Goal: Check status: Check status

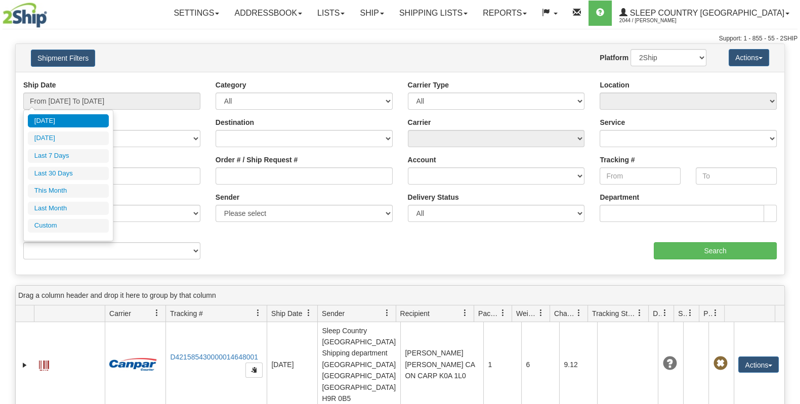
click at [81, 171] on li "Last 30 Days" at bounding box center [68, 174] width 81 height 14
type input "From [DATE] To [DATE]"
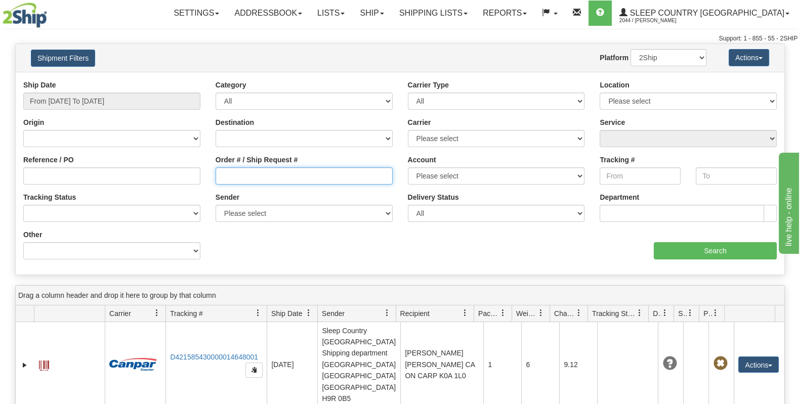
click at [294, 179] on input "Order # / Ship Request #" at bounding box center [303, 175] width 177 height 17
paste input "9000I172132"
type input "9000I172132"
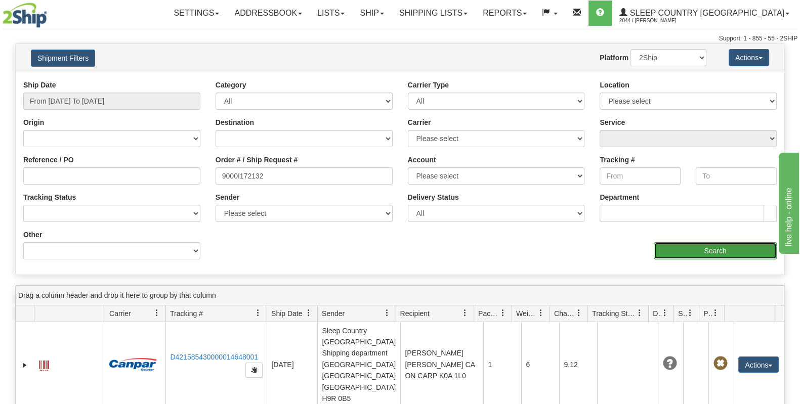
click at [690, 255] on input "Search" at bounding box center [714, 250] width 123 height 17
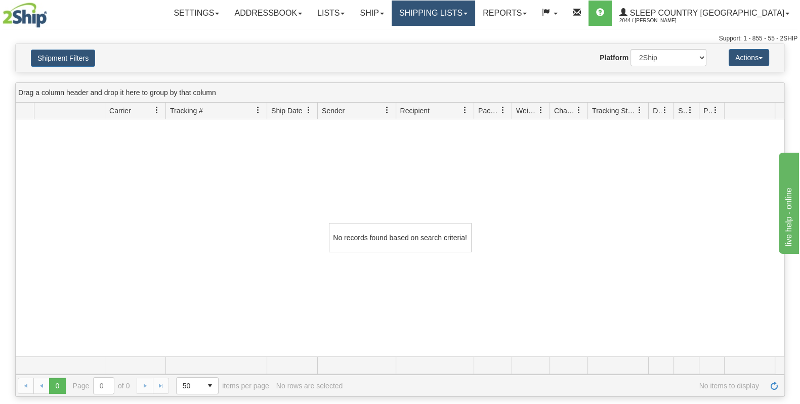
click at [475, 13] on link "Shipping lists" at bounding box center [432, 13] width 83 height 25
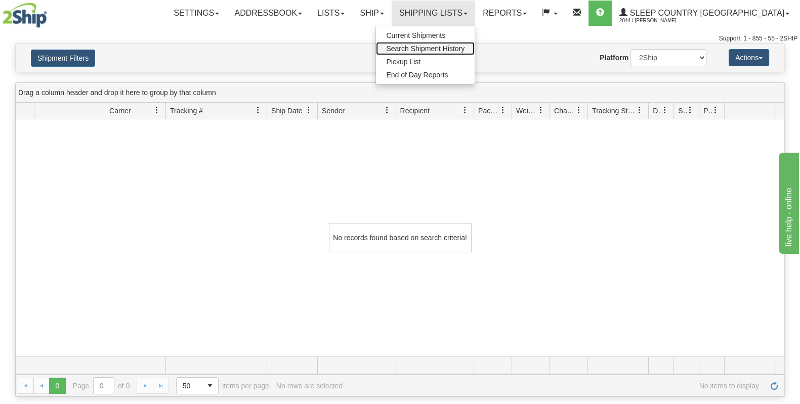
click at [464, 48] on span "Search Shipment History" at bounding box center [425, 49] width 78 height 8
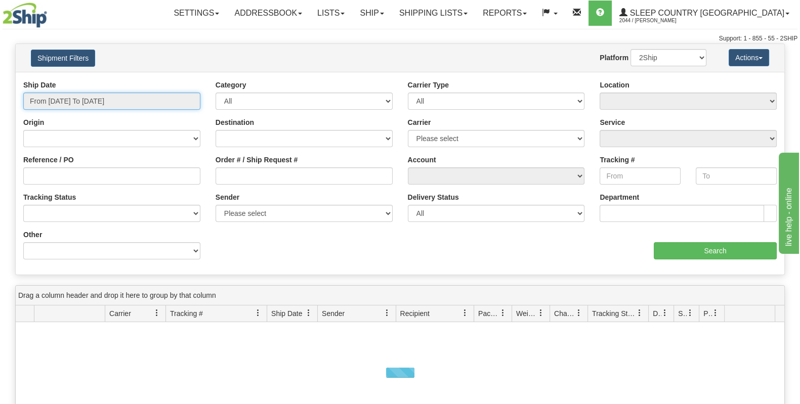
click at [132, 108] on input "From [DATE] To [DATE]" at bounding box center [111, 101] width 177 height 17
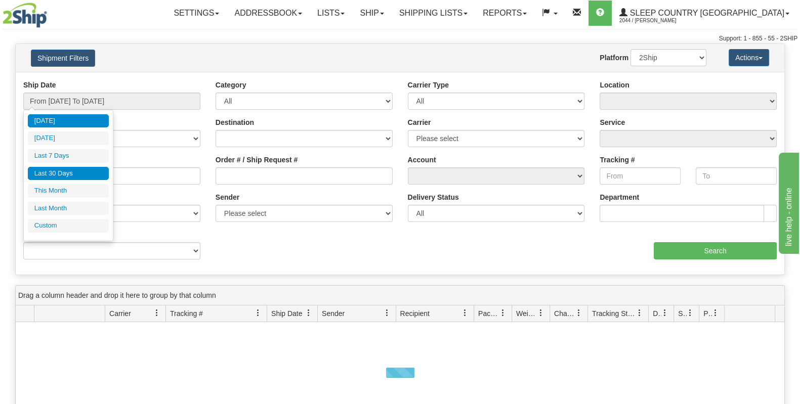
click at [87, 171] on li "Last 30 Days" at bounding box center [68, 174] width 81 height 14
type input "From [DATE] To [DATE]"
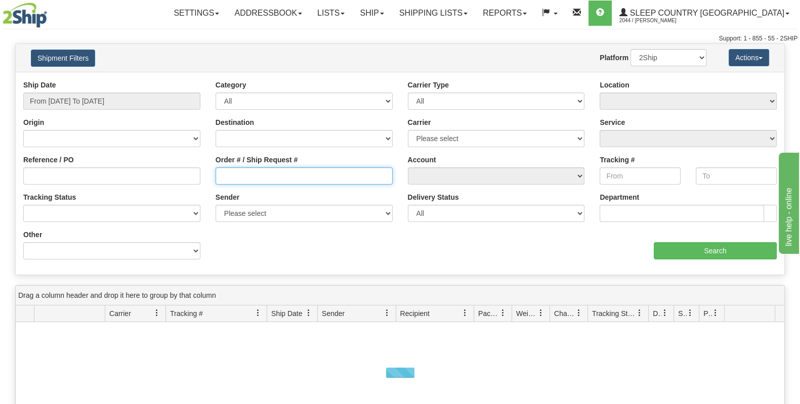
click at [245, 168] on input "Order # / Ship Request #" at bounding box center [303, 175] width 177 height 17
paste input "9000I172108"
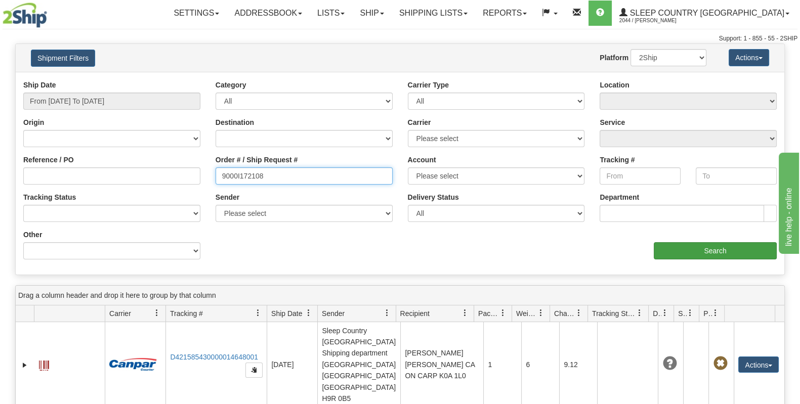
type input "9000I172108"
click at [689, 252] on input "Search" at bounding box center [714, 250] width 123 height 17
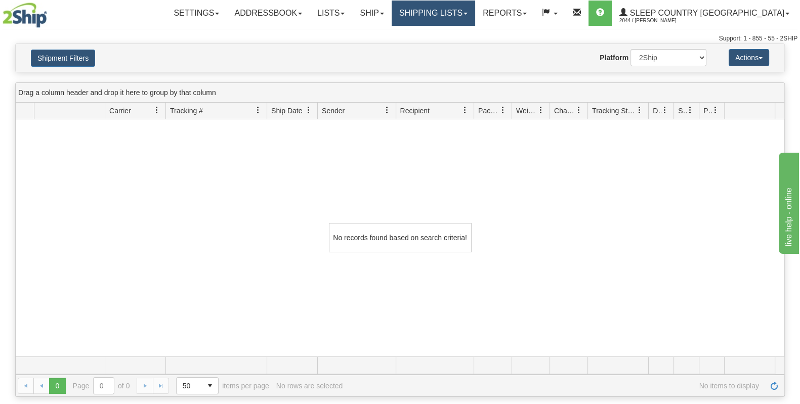
click at [465, 15] on link "Shipping lists" at bounding box center [432, 13] width 83 height 25
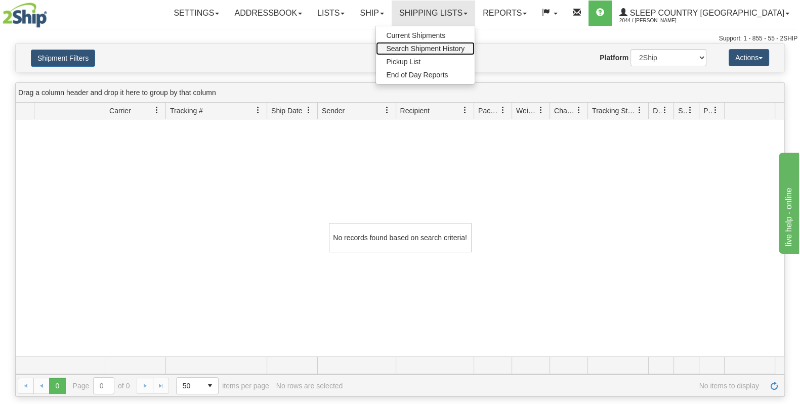
click at [464, 52] on span "Search Shipment History" at bounding box center [425, 49] width 78 height 8
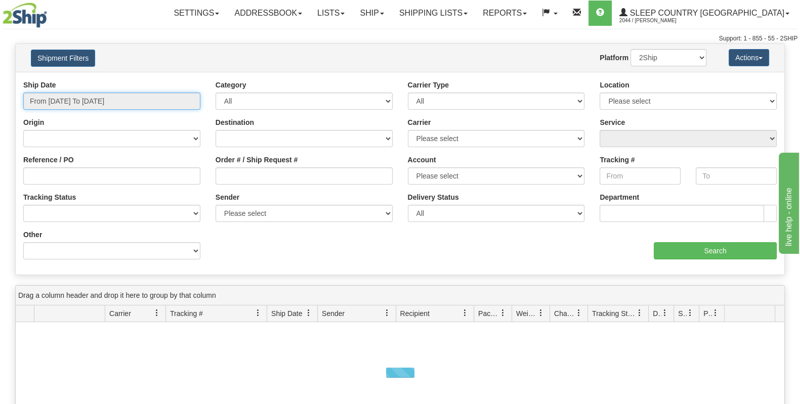
click at [97, 99] on input "From [DATE] To [DATE]" at bounding box center [111, 101] width 177 height 17
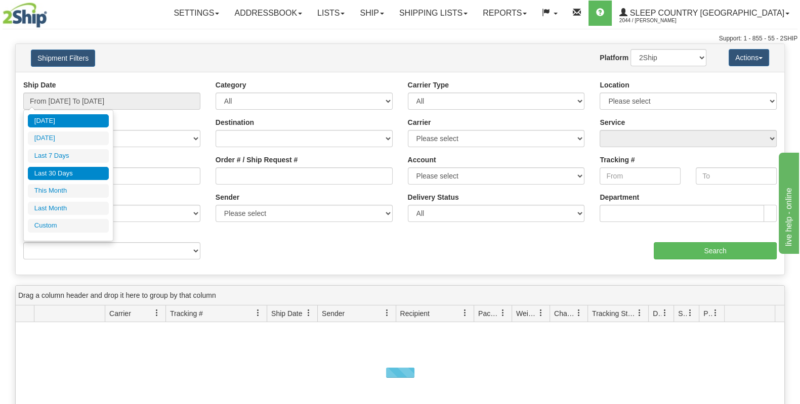
click at [83, 168] on li "Last 30 Days" at bounding box center [68, 174] width 81 height 14
type input "From [DATE] To [DATE]"
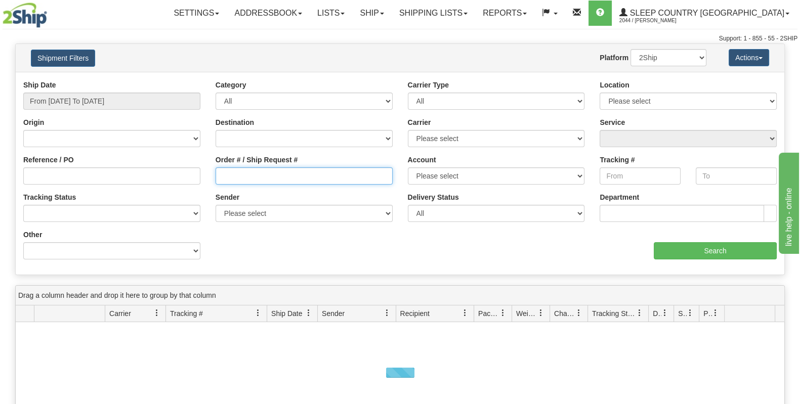
click at [271, 170] on input "Order # / Ship Request #" at bounding box center [303, 175] width 177 height 17
paste input "9000I156271"
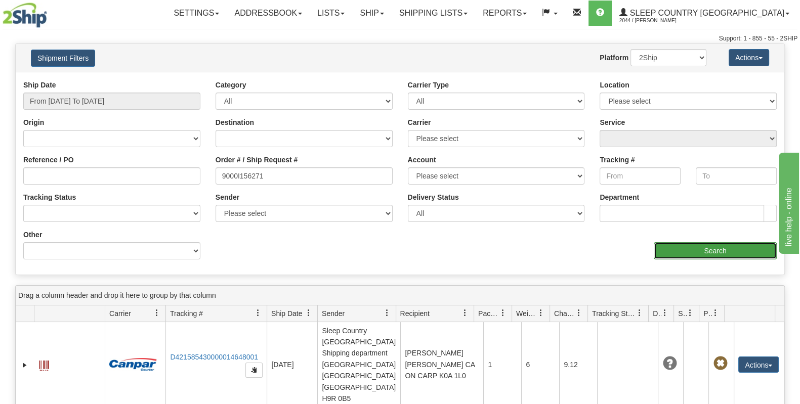
click at [711, 255] on input "Search" at bounding box center [714, 250] width 123 height 17
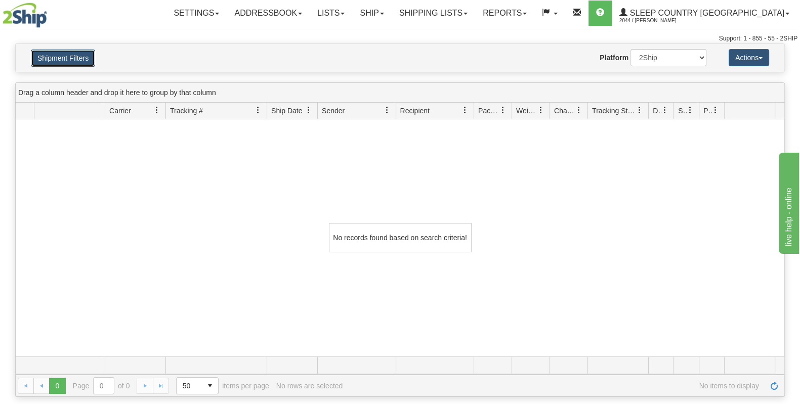
click at [73, 53] on button "Shipment Filters" at bounding box center [63, 58] width 64 height 17
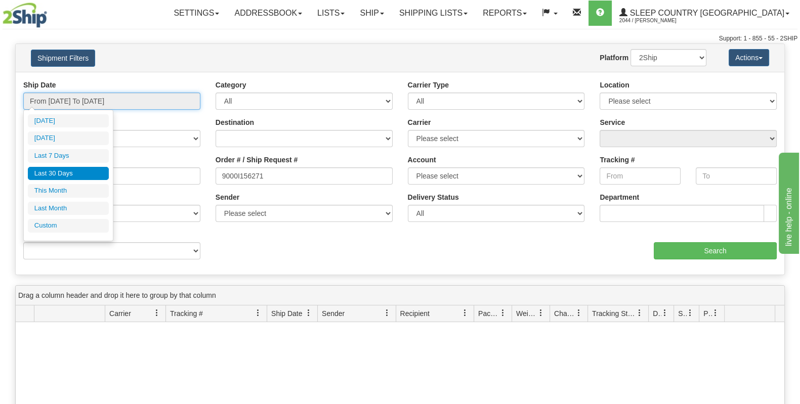
click at [122, 103] on input "From [DATE] To [DATE]" at bounding box center [111, 101] width 177 height 17
click at [83, 173] on li "Last 30 Days" at bounding box center [68, 174] width 81 height 14
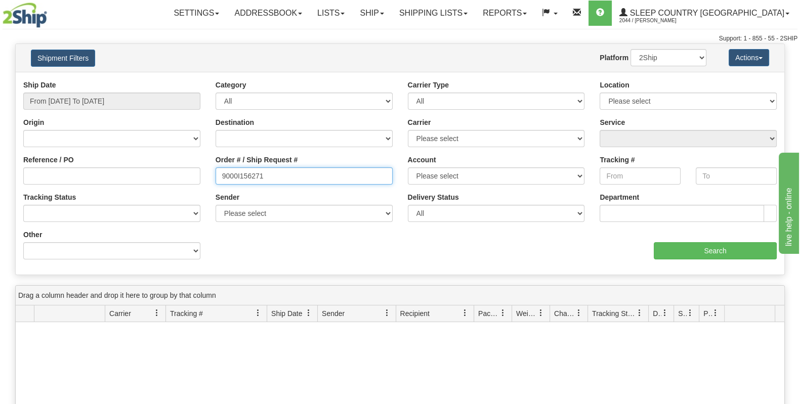
click at [287, 177] on input "9000I156271" at bounding box center [303, 175] width 177 height 17
paste input "72108"
type input "9000I172108"
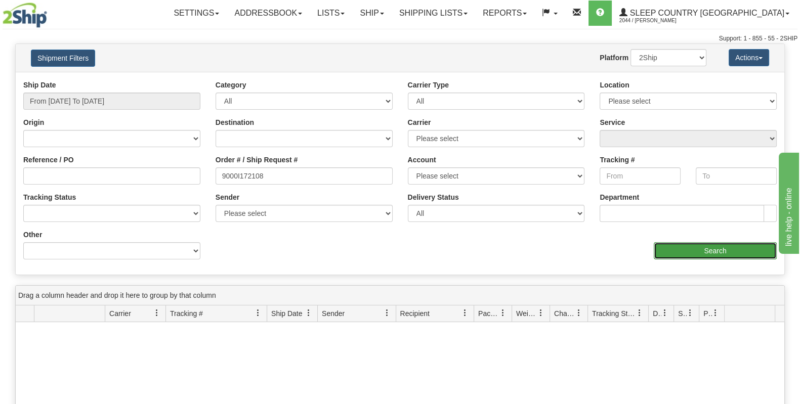
click at [733, 247] on input "Search" at bounding box center [714, 250] width 123 height 17
